Goal: Information Seeking & Learning: Learn about a topic

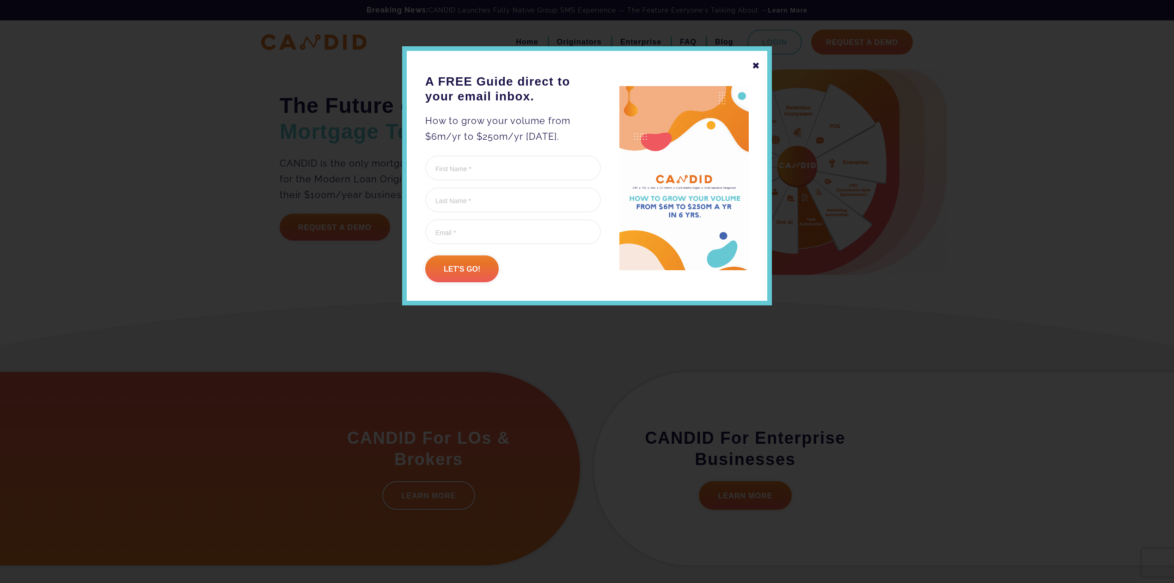
click at [754, 63] on div "✖" at bounding box center [756, 66] width 8 height 16
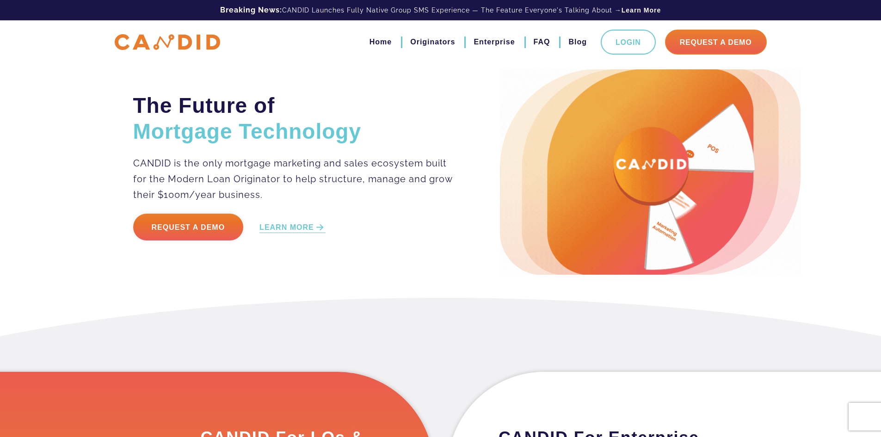
drag, startPoint x: 376, startPoint y: 338, endPoint x: 406, endPoint y: 333, distance: 30.1
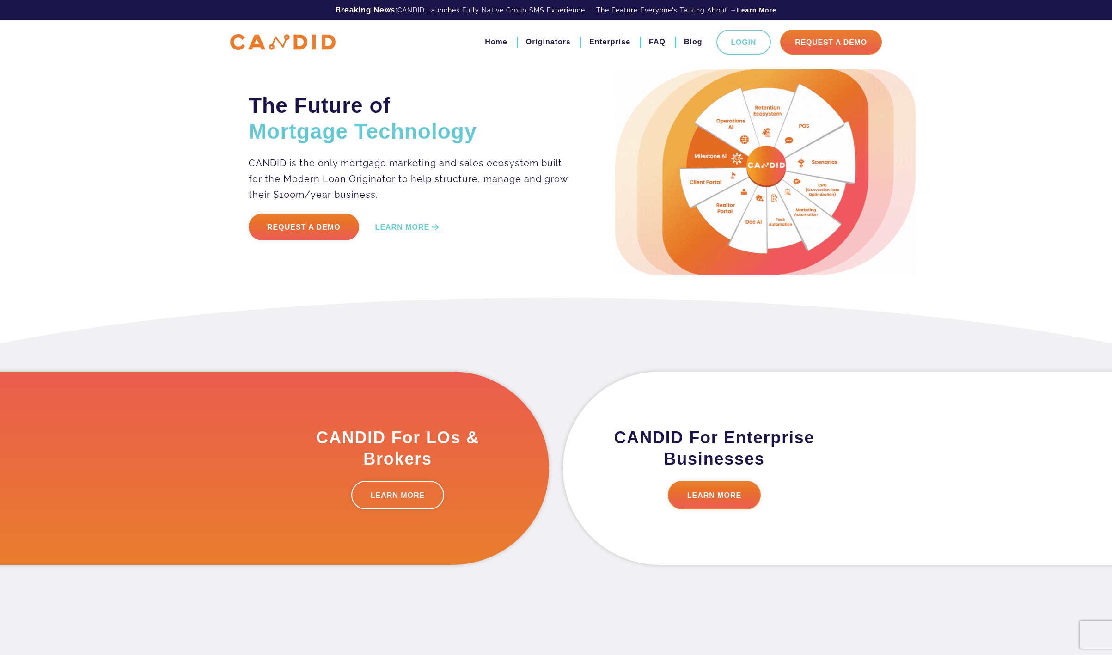
click at [325, 108] on h2 "The Future of Mortgage Technology" at bounding box center [409, 118] width 320 height 52
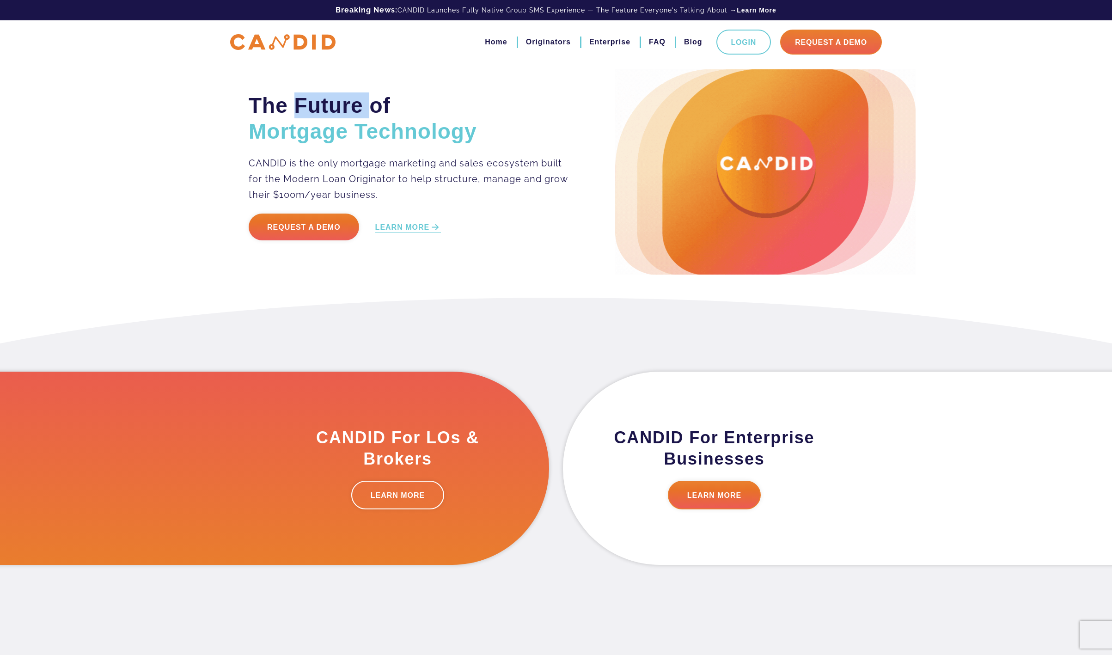
click at [325, 108] on h2 "The Future of Mortgage Technology" at bounding box center [409, 118] width 320 height 52
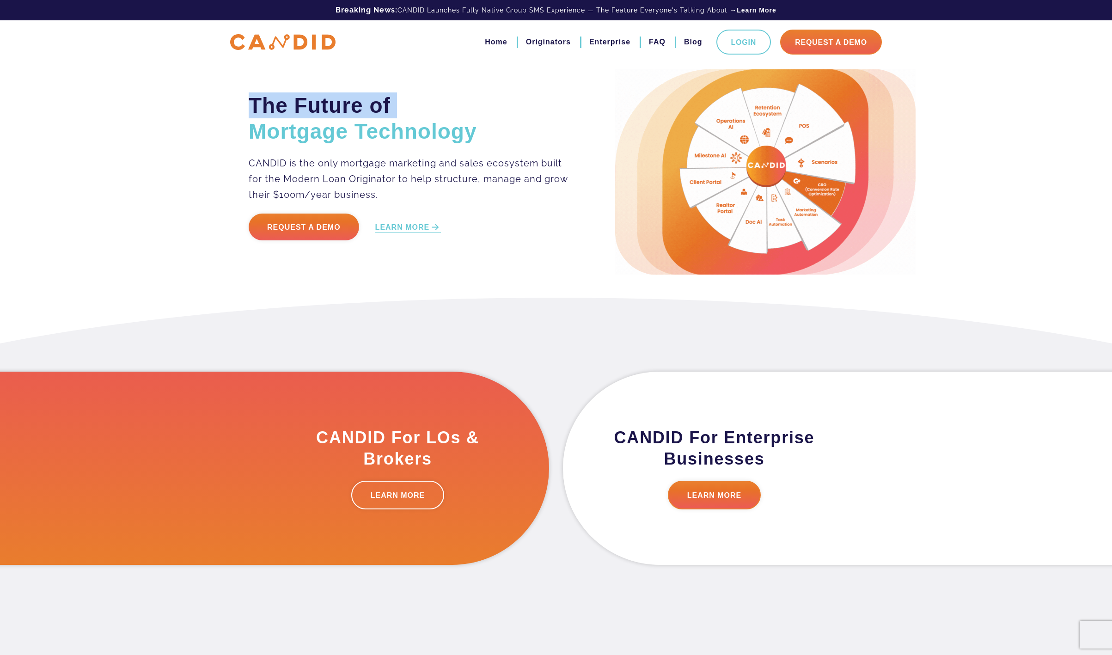
click at [325, 108] on h2 "The Future of Mortgage Technology" at bounding box center [409, 118] width 320 height 52
copy h2 "The Future of"
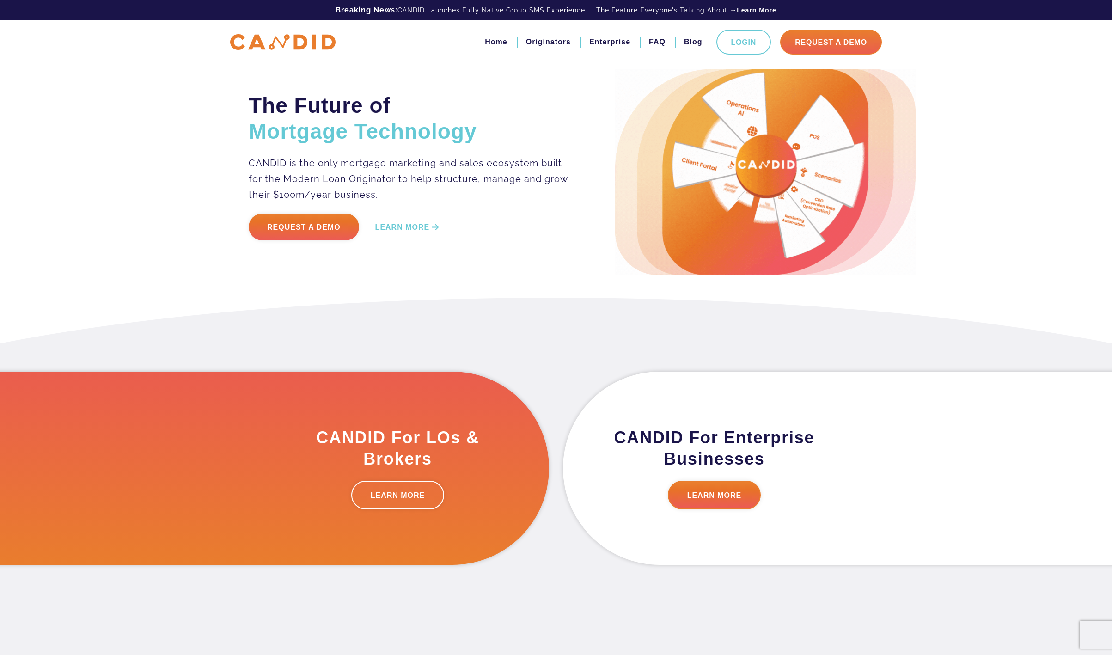
click at [291, 121] on span "Mortgage Technology" at bounding box center [363, 131] width 228 height 24
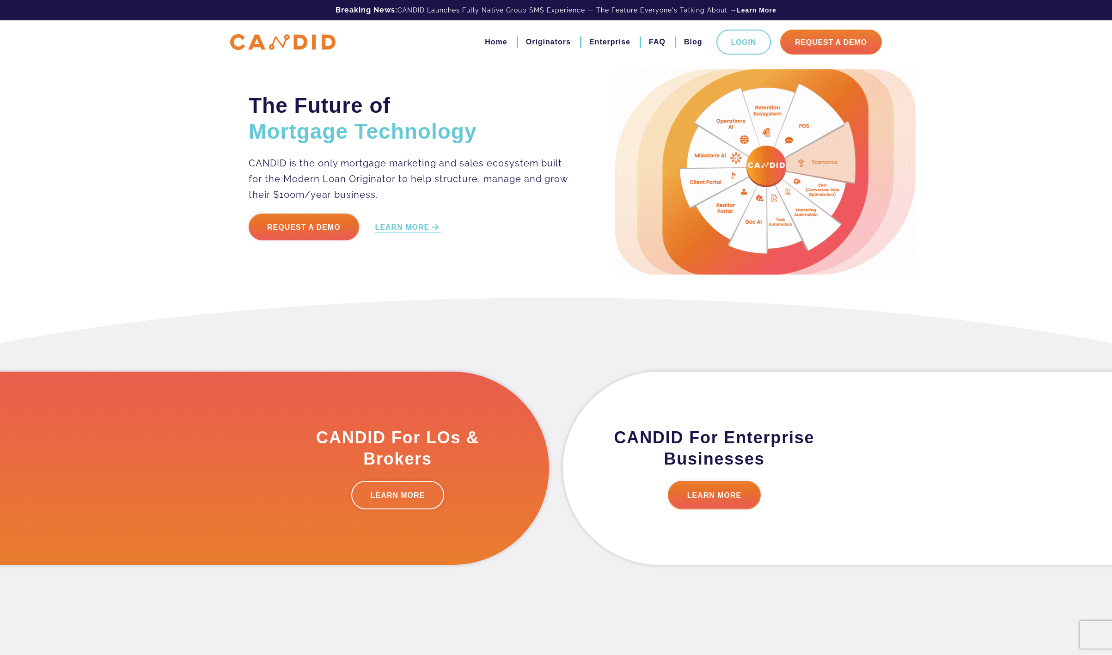
click at [297, 134] on span "Mortgage Technology" at bounding box center [363, 131] width 228 height 24
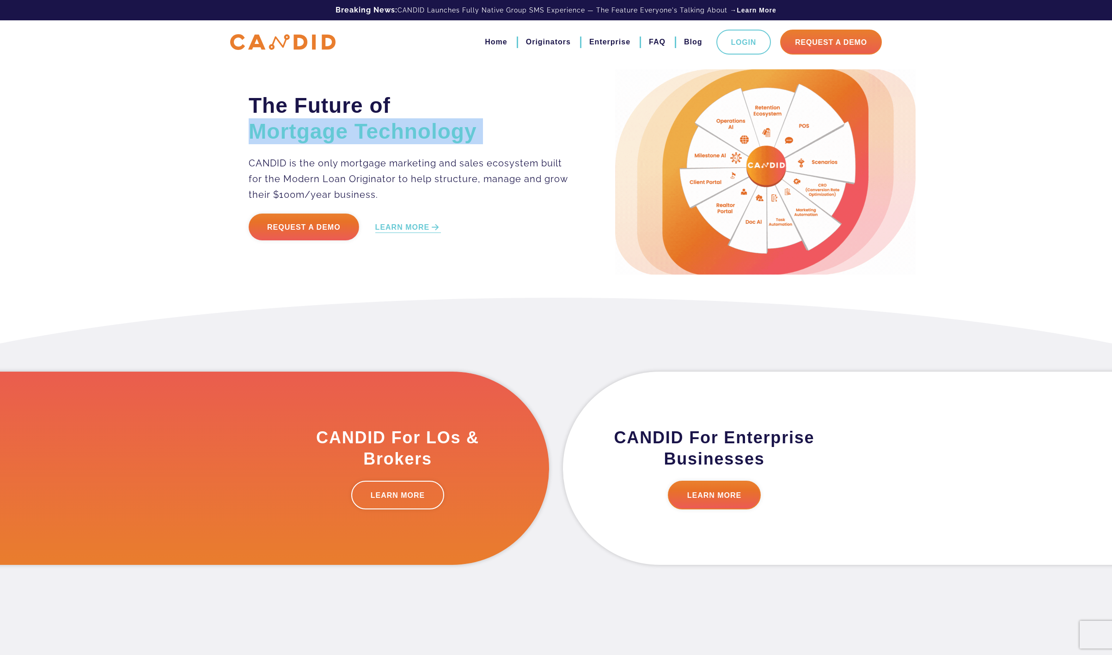
click at [297, 134] on span "Mortgage Technology" at bounding box center [363, 131] width 228 height 24
copy div "Mortgage Technology"
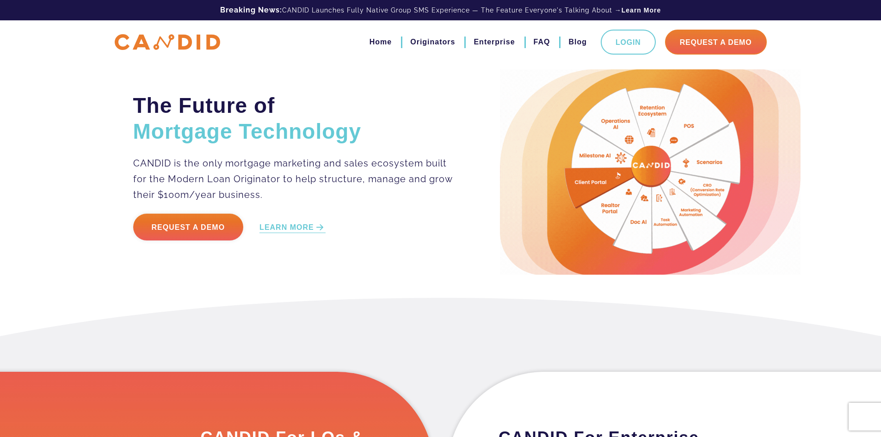
click at [428, 165] on p "CANDID is the only mortgage marketing and sales ecosystem built for the Modern …" at bounding box center [293, 178] width 320 height 47
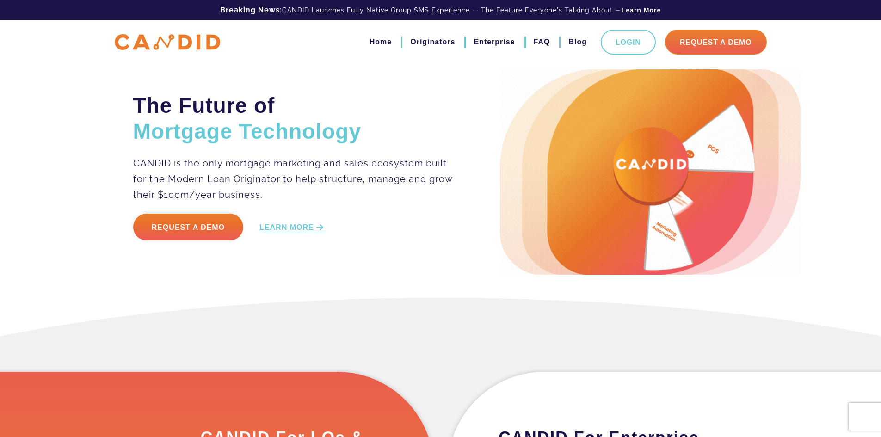
click at [169, 169] on p "CANDID is the only mortgage marketing and sales ecosystem built for the Modern …" at bounding box center [293, 178] width 320 height 47
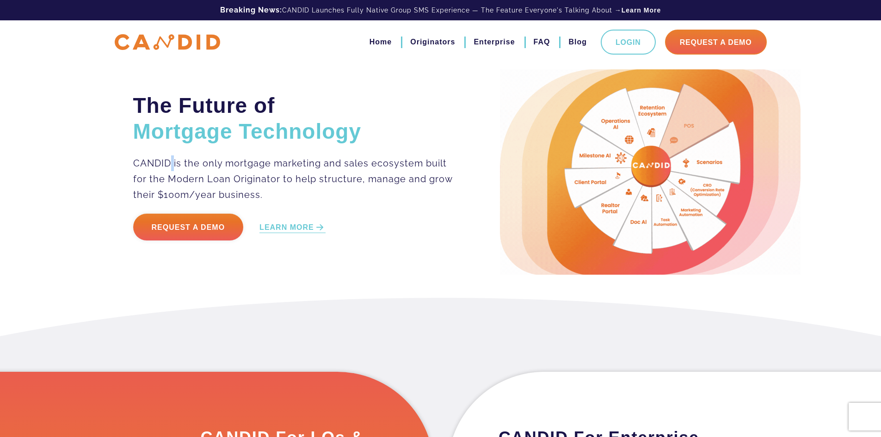
click at [169, 169] on p "CANDID is the only mortgage marketing and sales ecosystem built for the Modern …" at bounding box center [293, 178] width 320 height 47
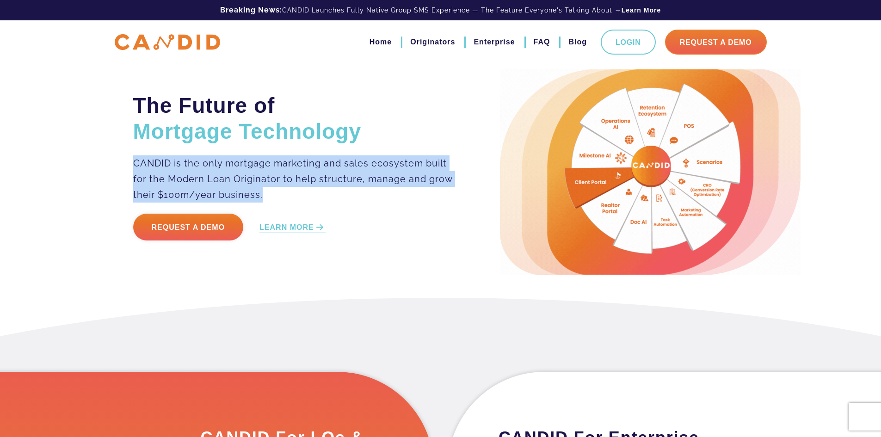
click at [169, 169] on p "CANDID is the only mortgage marketing and sales ecosystem built for the Modern …" at bounding box center [293, 178] width 320 height 47
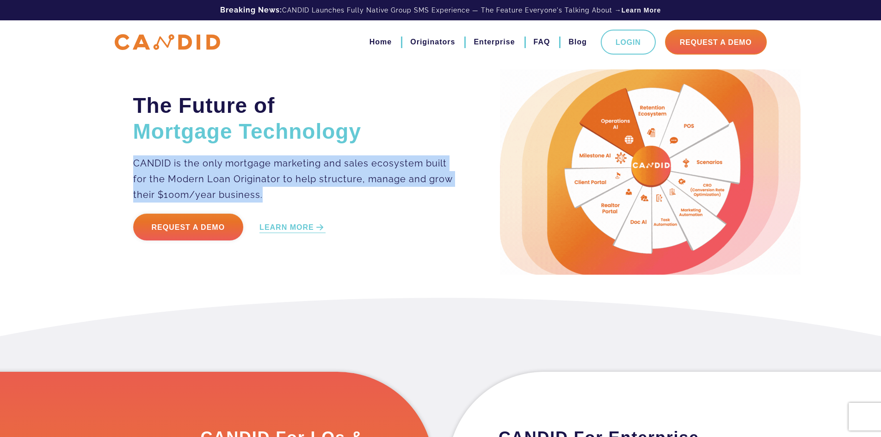
copy div "CANDID is the only mortgage marketing and sales ecosystem built for the Modern …"
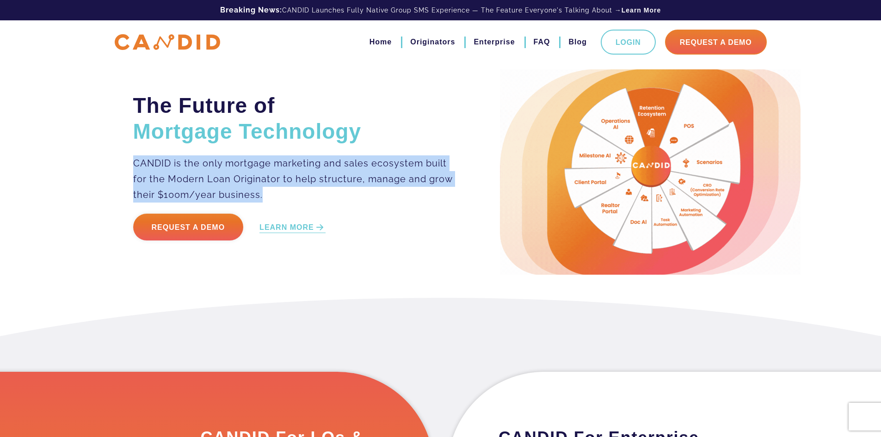
drag, startPoint x: 303, startPoint y: 193, endPoint x: 276, endPoint y: 174, distance: 33.3
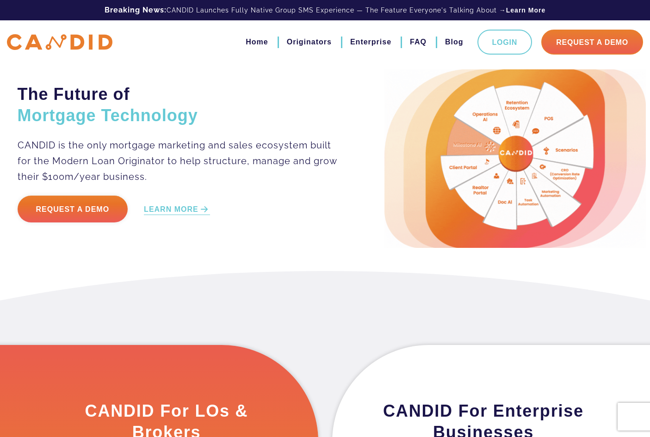
click at [285, 214] on p "Request a Demo LEARN MORE" at bounding box center [178, 215] width 320 height 38
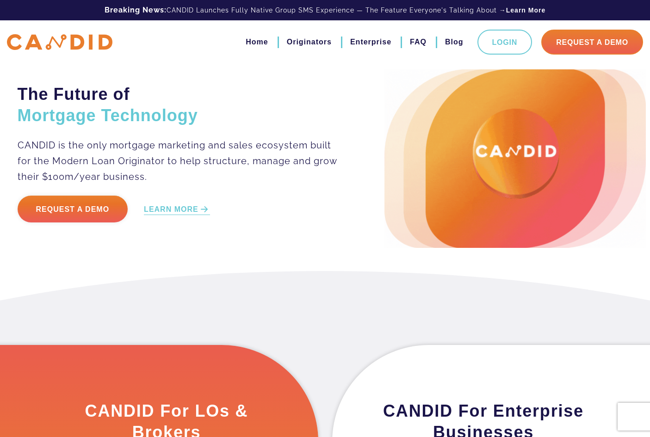
click at [222, 252] on div "The Future of Mortgage Technology CANDID is the only mortgage marketing and sal…" at bounding box center [325, 135] width 650 height 271
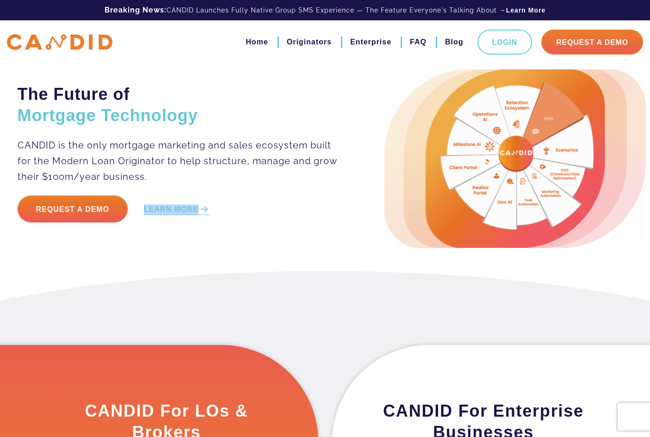
drag, startPoint x: 253, startPoint y: 209, endPoint x: 146, endPoint y: 210, distance: 107.7
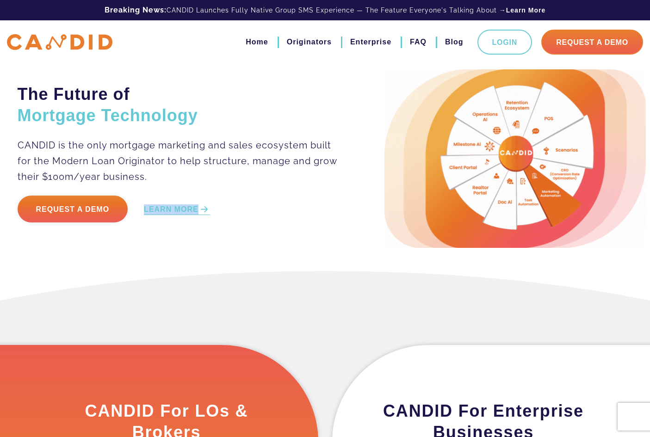
click at [146, 210] on p "Request a Demo LEARN MORE" at bounding box center [178, 215] width 320 height 38
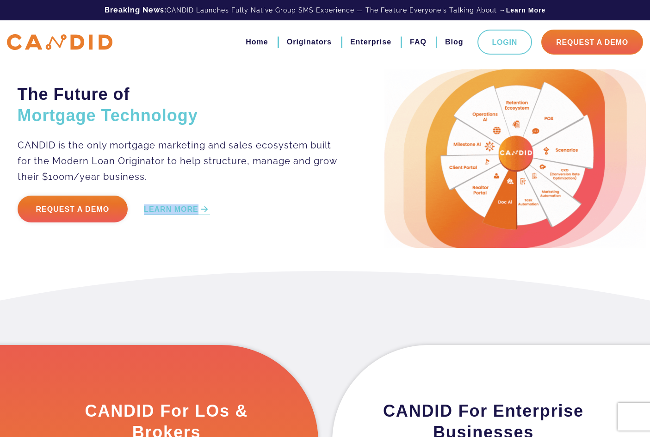
copy link "LEARN MORE"
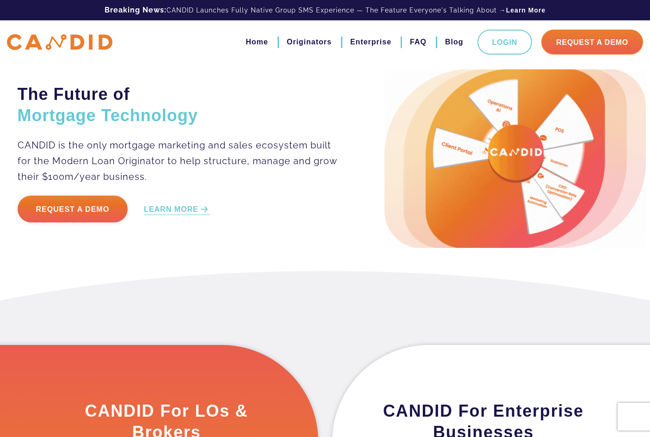
click at [230, 205] on p "Request a Demo LEARN MORE" at bounding box center [178, 215] width 320 height 38
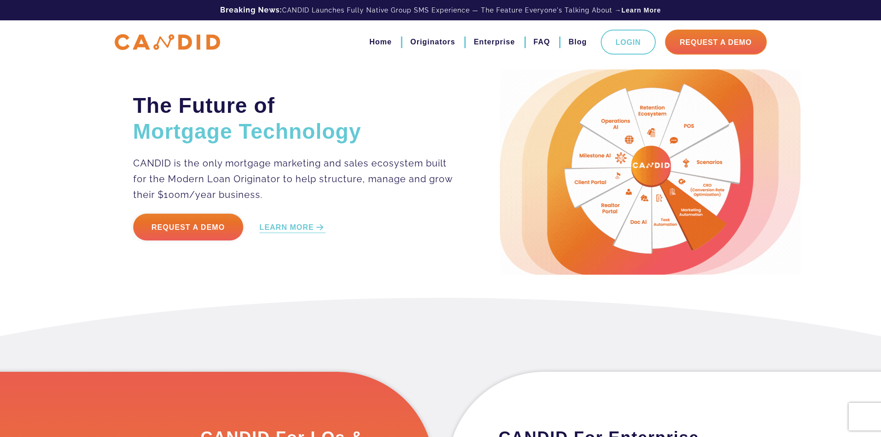
drag, startPoint x: 873, startPoint y: 190, endPoint x: 897, endPoint y: 187, distance: 24.2
